Goal: Transaction & Acquisition: Purchase product/service

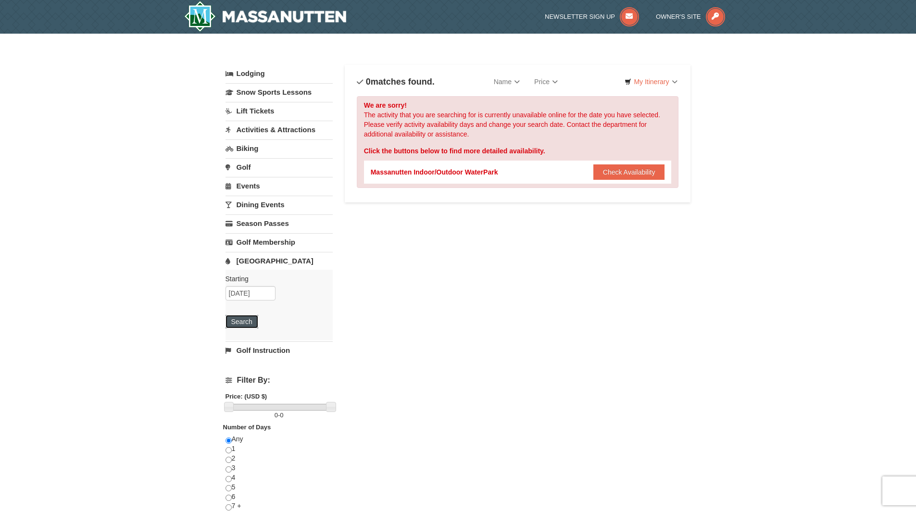
click at [245, 317] on button "Search" at bounding box center [241, 321] width 33 height 13
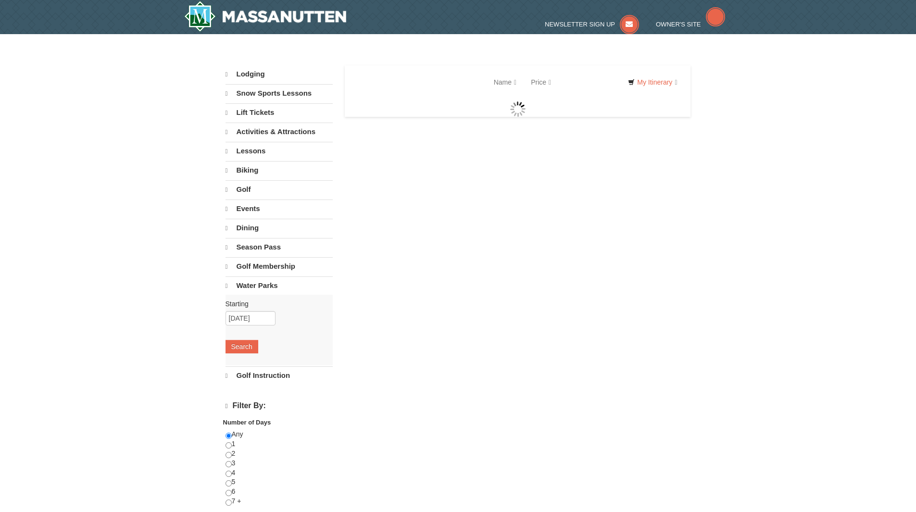
select select "9"
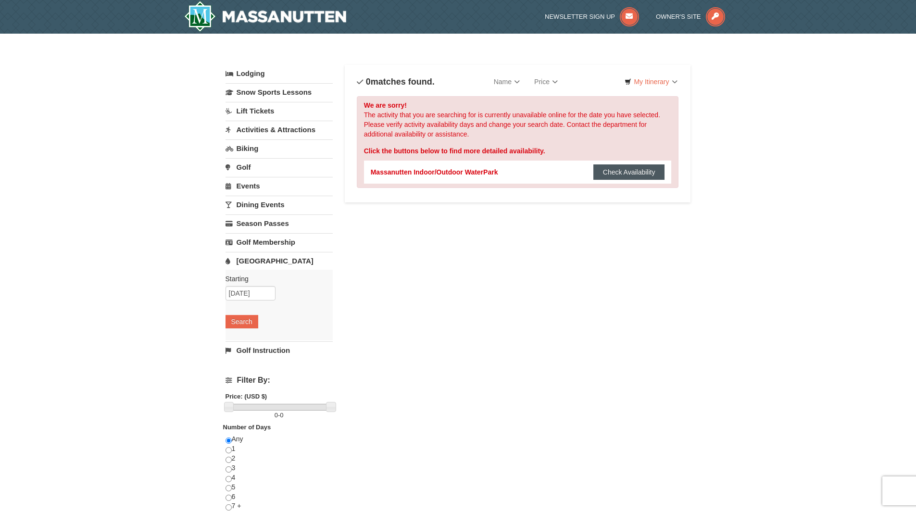
click at [628, 166] on button "Check Availability" at bounding box center [629, 171] width 72 height 15
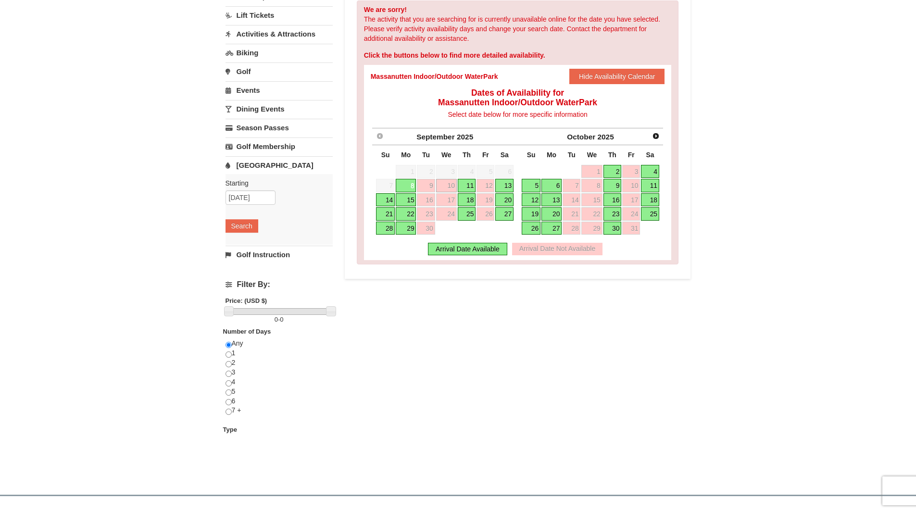
scroll to position [96, 0]
click at [653, 210] on link "25" at bounding box center [650, 213] width 18 height 13
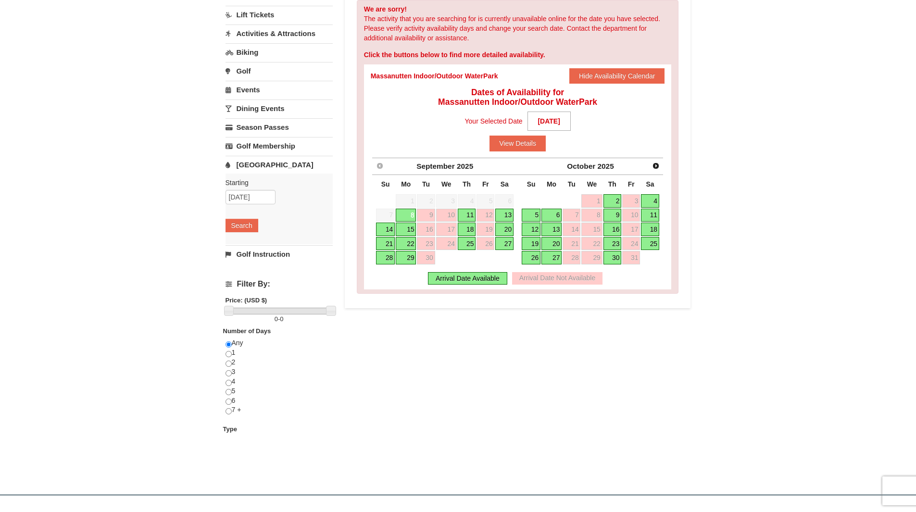
click at [465, 278] on div "Arrival Date Available" at bounding box center [467, 278] width 79 height 12
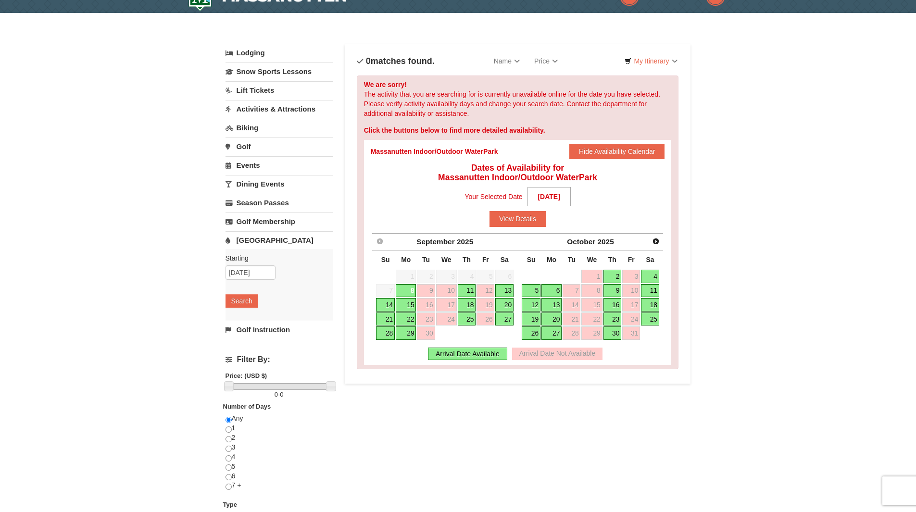
scroll to position [0, 0]
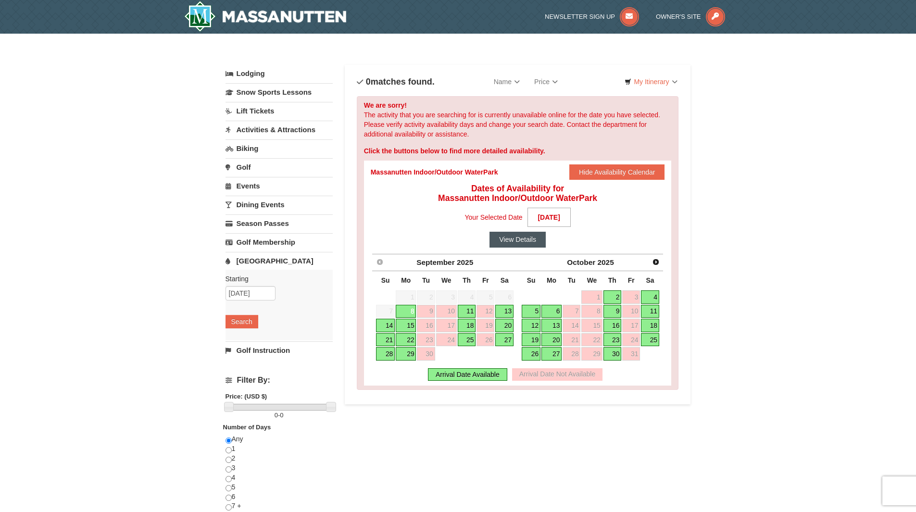
click at [520, 237] on button "View Details" at bounding box center [517, 239] width 56 height 15
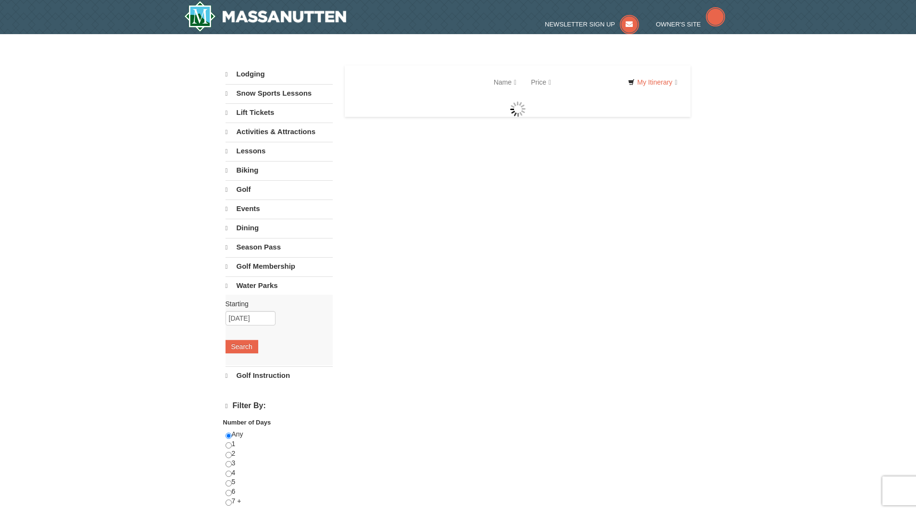
select select "9"
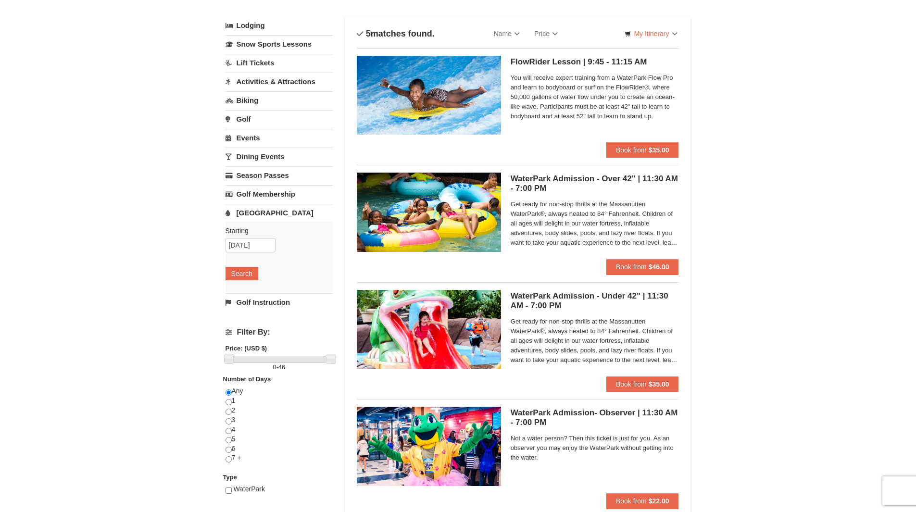
scroll to position [96, 0]
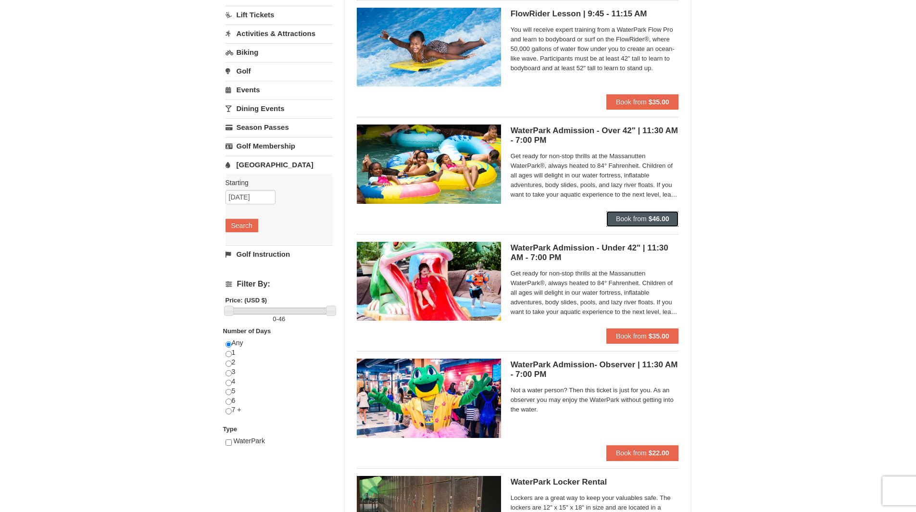
click at [636, 224] on button "Book from $46.00" at bounding box center [642, 218] width 73 height 15
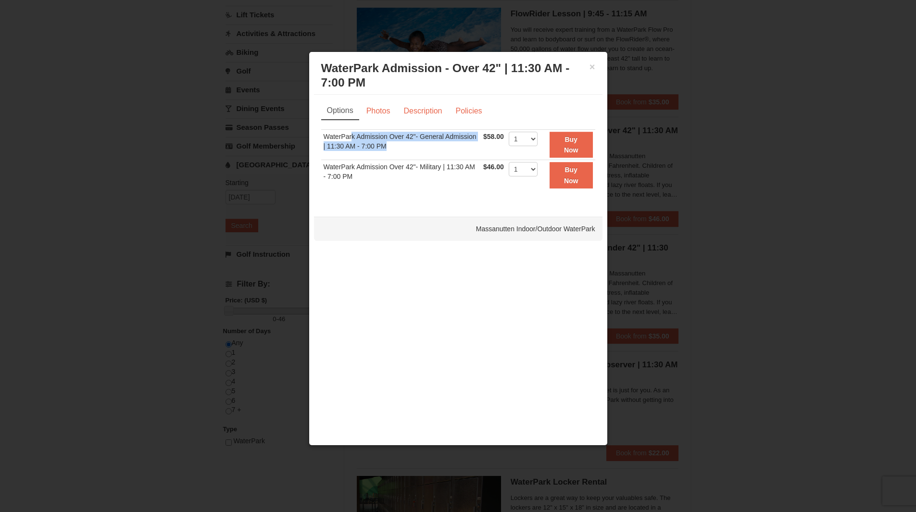
drag, startPoint x: 353, startPoint y: 140, endPoint x: 391, endPoint y: 149, distance: 39.4
click at [391, 149] on td "WaterPark Admission Over 42"- General Admission | 11:30 AM - 7:00 PM" at bounding box center [401, 144] width 160 height 31
click at [392, 152] on td "WaterPark Admission Over 42"- General Admission | 11:30 AM - 7:00 PM" at bounding box center [401, 144] width 160 height 31
click at [428, 155] on td "WaterPark Admission Over 42"- General Admission | 11:30 AM - 7:00 PM" at bounding box center [401, 144] width 160 height 31
click at [528, 140] on select "1 2 3 4 5 6 7 8 9 10 11 12 13 14 15 16 17 18 19 20 21 22" at bounding box center [523, 139] width 29 height 14
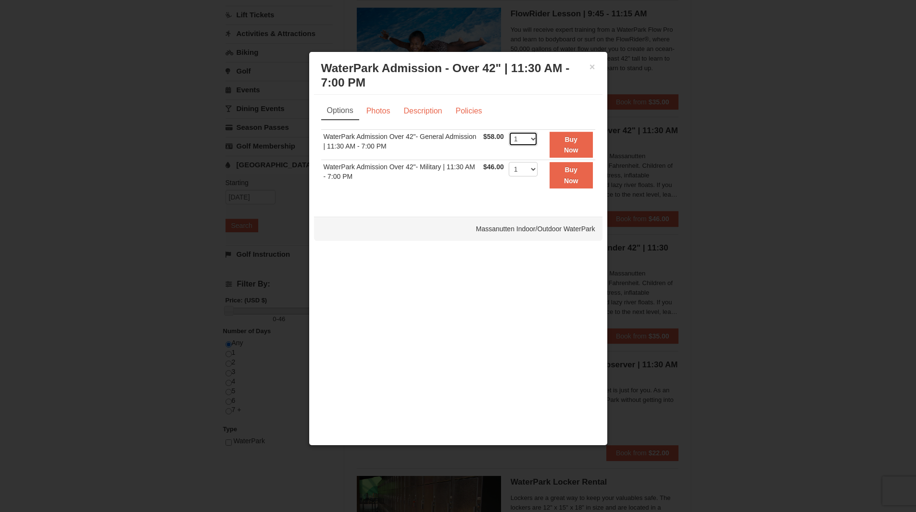
select select "5"
click at [509, 132] on select "1 2 3 4 5 6 7 8 9 10 11 12 13 14 15 16 17 18 19 20 21 22" at bounding box center [523, 139] width 29 height 14
click at [571, 145] on button "Buy Now" at bounding box center [570, 145] width 43 height 26
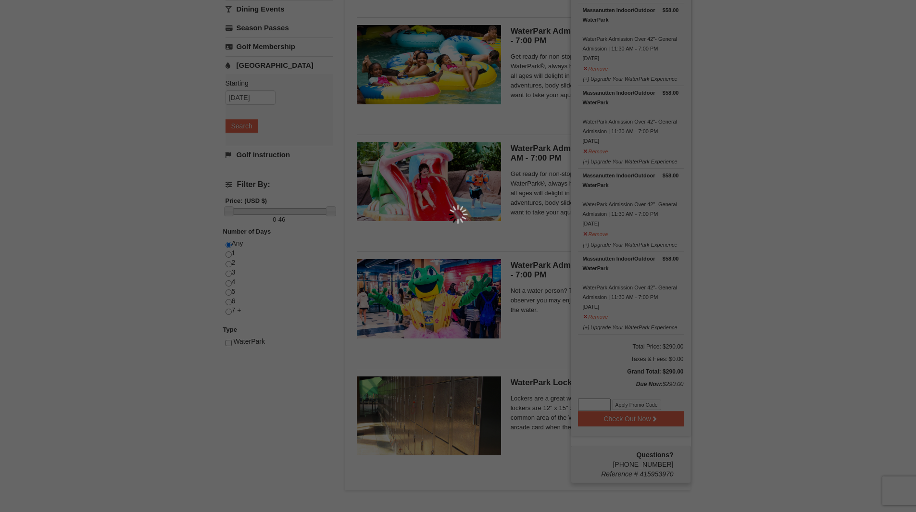
scroll to position [3, 0]
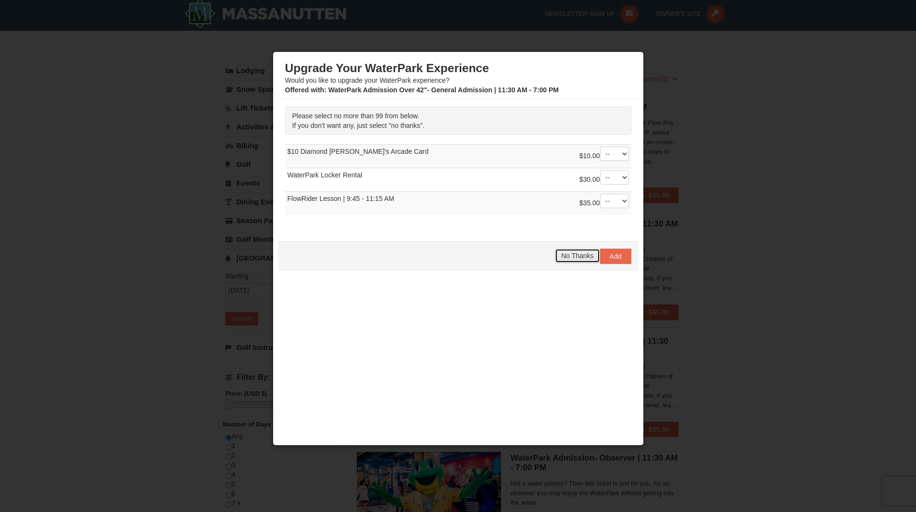
click at [572, 258] on span "No Thanks" at bounding box center [577, 256] width 32 height 8
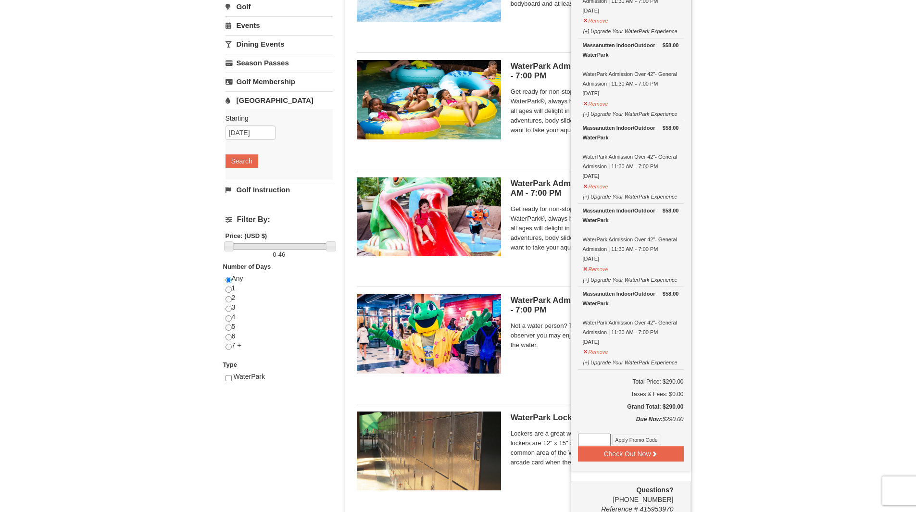
scroll to position [243, 0]
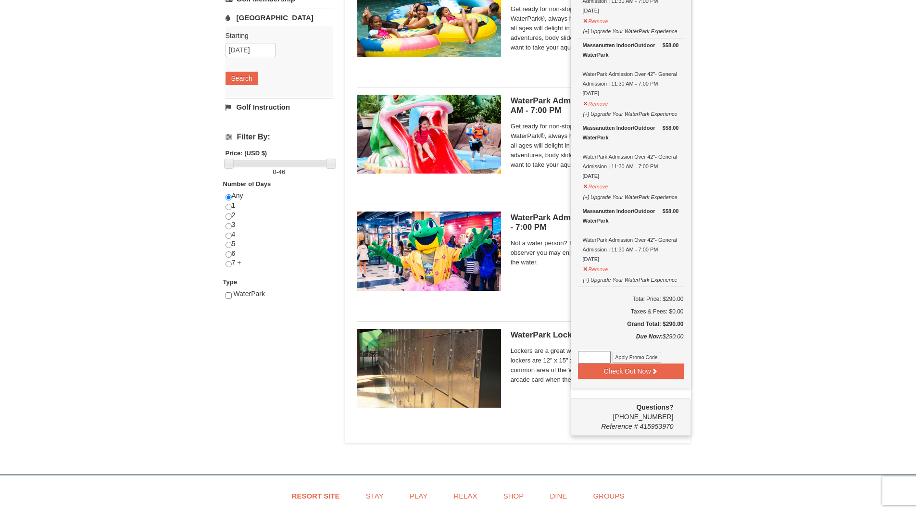
click at [602, 354] on input at bounding box center [594, 357] width 33 height 12
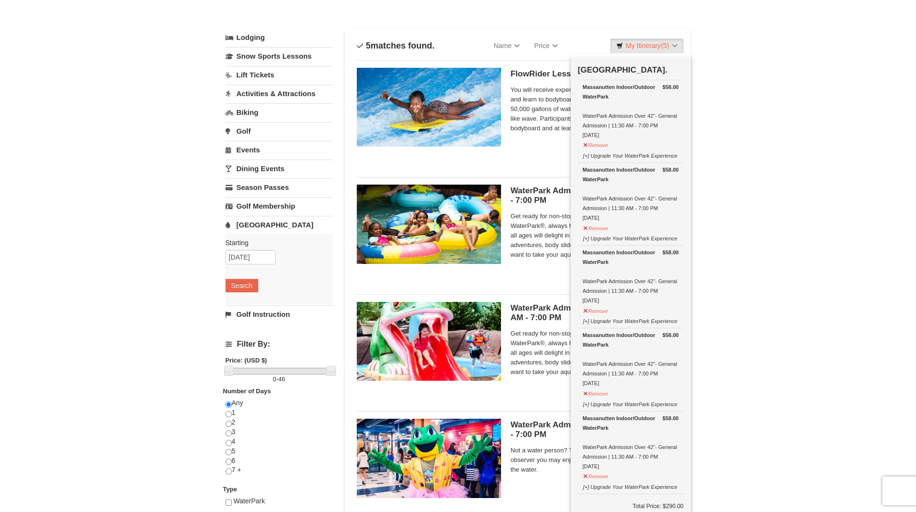
scroll to position [0, 0]
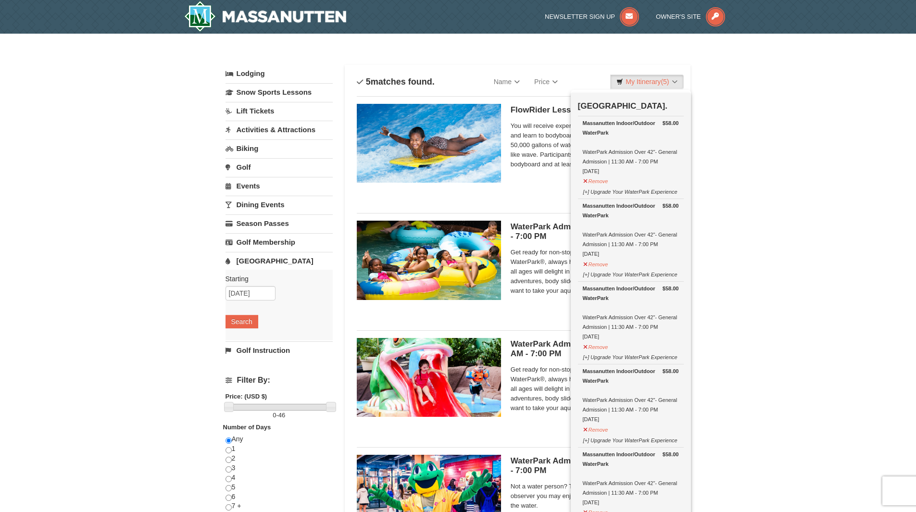
type input "WP"
